Goal: Transaction & Acquisition: Purchase product/service

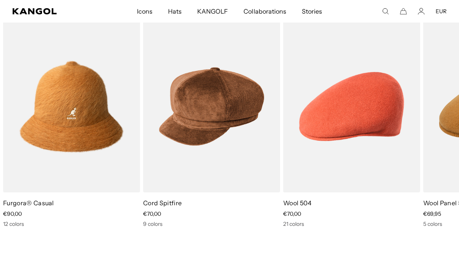
scroll to position [0, 160]
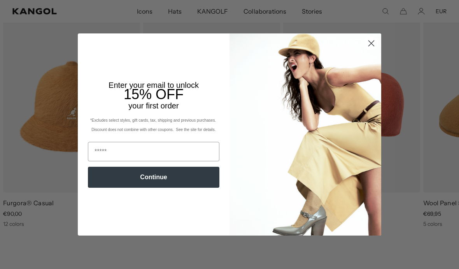
click at [368, 50] on circle "Close dialog" at bounding box center [371, 43] width 13 height 13
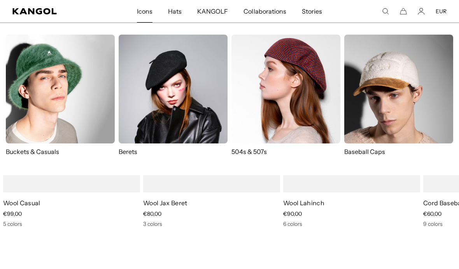
scroll to position [0, 0]
click at [276, 119] on img at bounding box center [285, 89] width 109 height 109
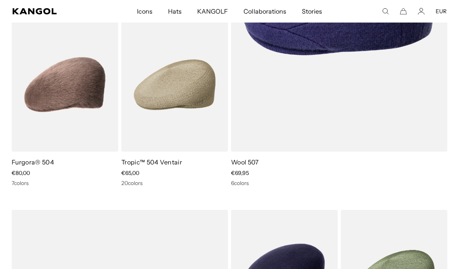
click at [0, 0] on img at bounding box center [0, 0] width 0 height 0
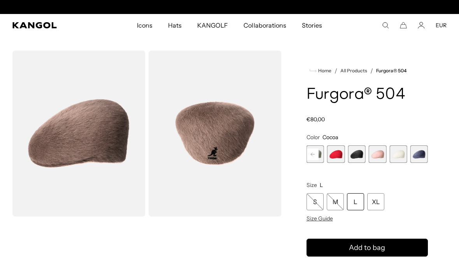
click at [399, 159] on span "6 of 7" at bounding box center [397, 153] width 17 height 17
